Goal: Navigation & Orientation: Understand site structure

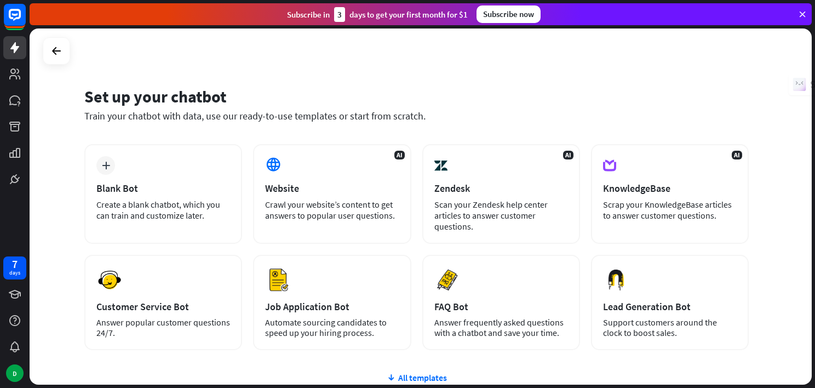
click at [806, 16] on icon at bounding box center [802, 14] width 10 height 10
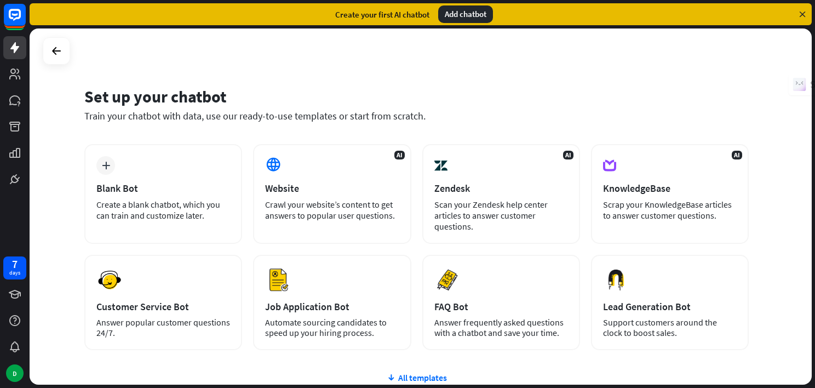
click at [803, 11] on icon at bounding box center [802, 14] width 10 height 10
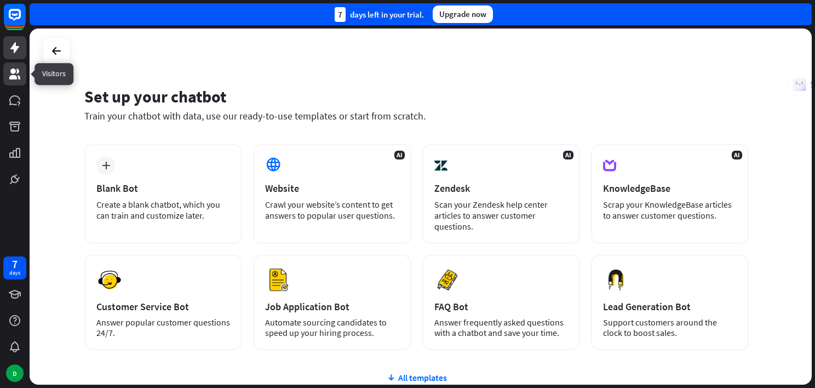
drag, startPoint x: 24, startPoint y: 77, endPoint x: 24, endPoint y: 83, distance: 5.5
click at [24, 77] on link at bounding box center [14, 73] width 23 height 23
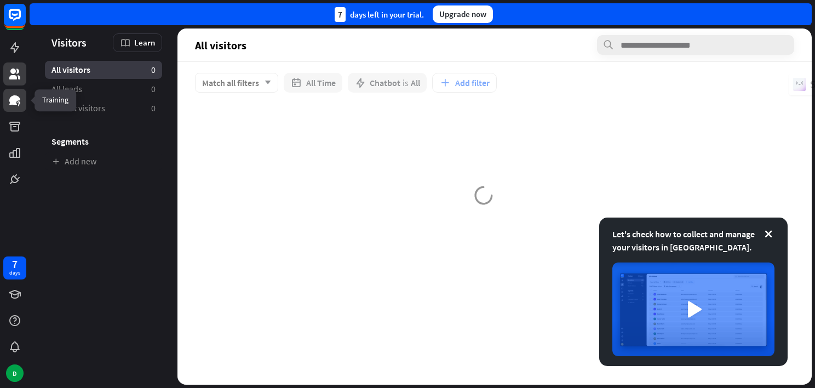
click at [16, 102] on icon at bounding box center [14, 100] width 11 height 10
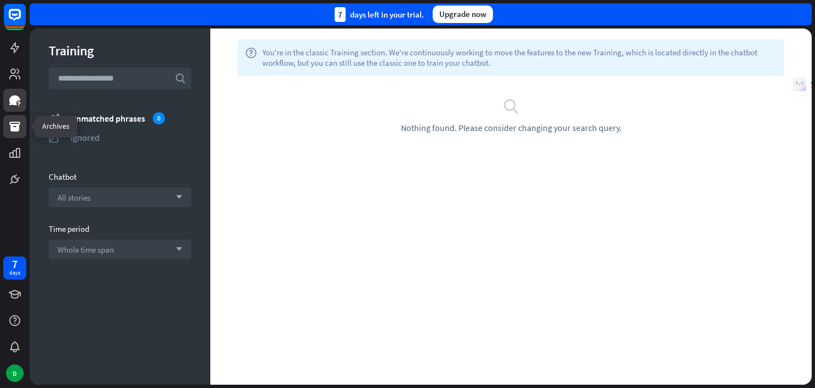
click at [11, 124] on icon at bounding box center [14, 127] width 11 height 10
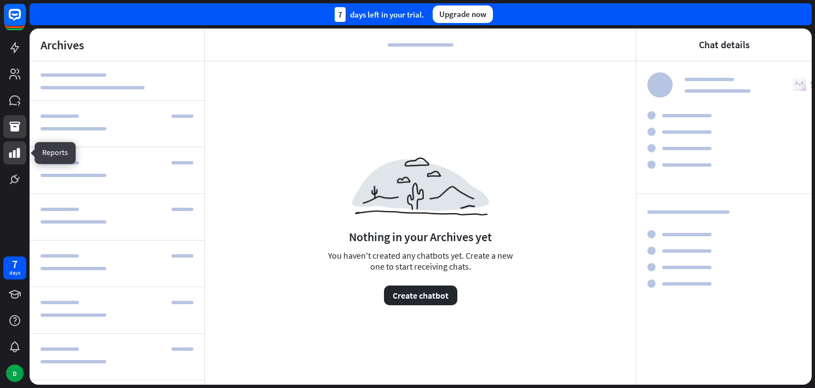
click at [4, 148] on link at bounding box center [14, 152] width 23 height 23
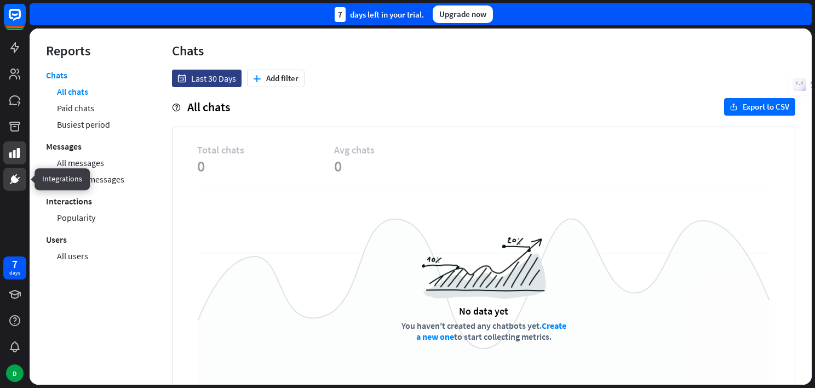
click at [11, 168] on link at bounding box center [14, 179] width 23 height 23
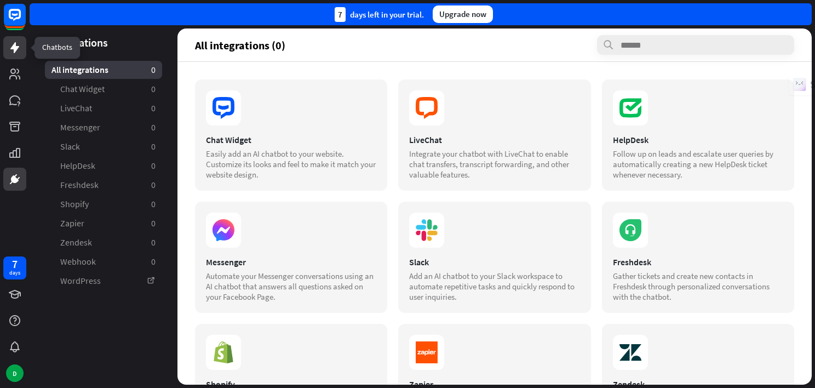
click at [17, 49] on icon at bounding box center [14, 47] width 9 height 11
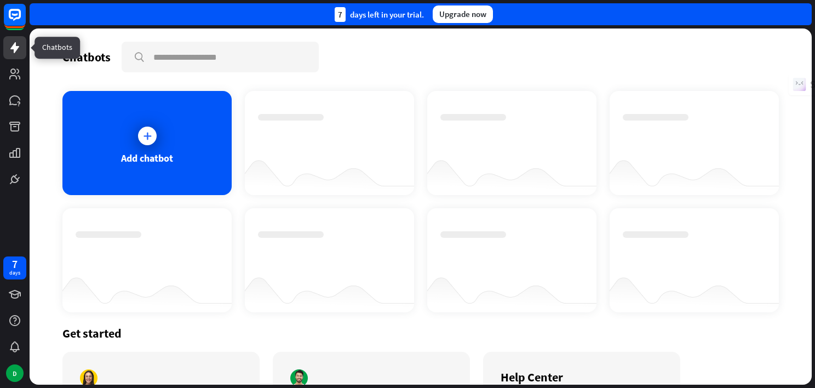
click at [18, 47] on icon at bounding box center [14, 47] width 9 height 11
